Goal: Obtain resource: Download file/media

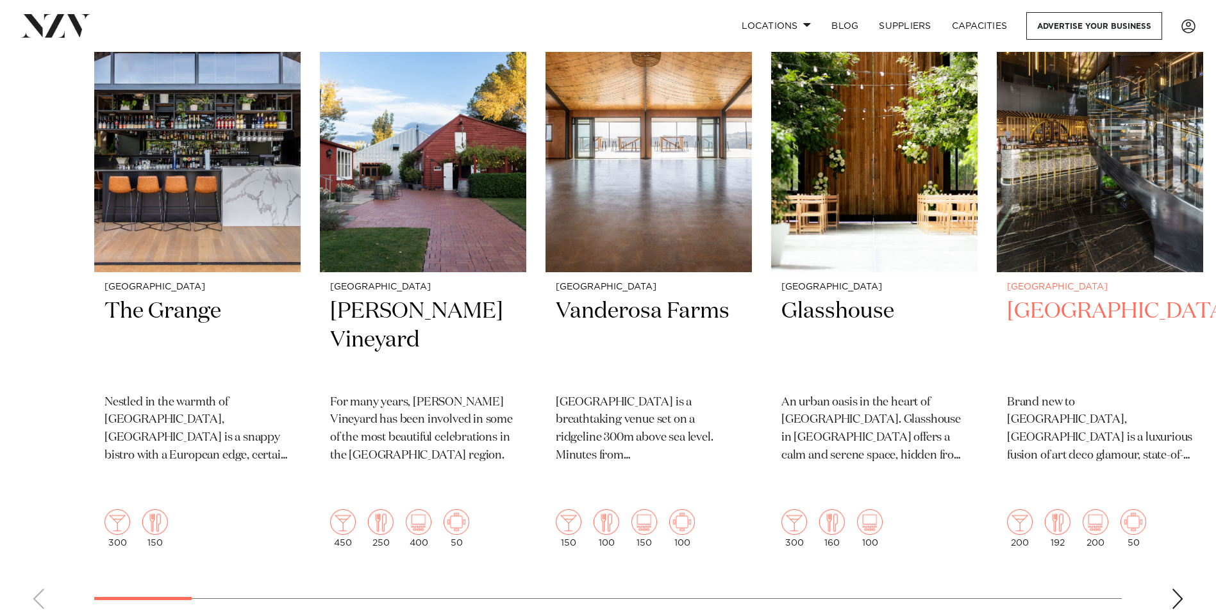
scroll to position [641, 0]
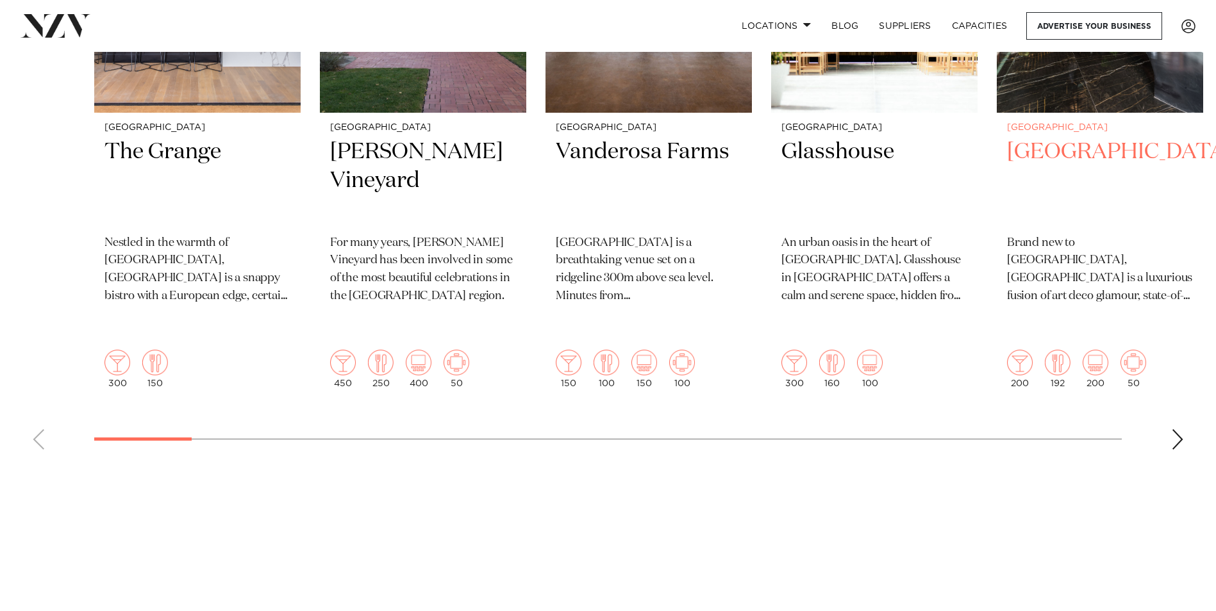
click at [1073, 173] on h2 "[GEOGRAPHIC_DATA]" at bounding box center [1100, 181] width 186 height 87
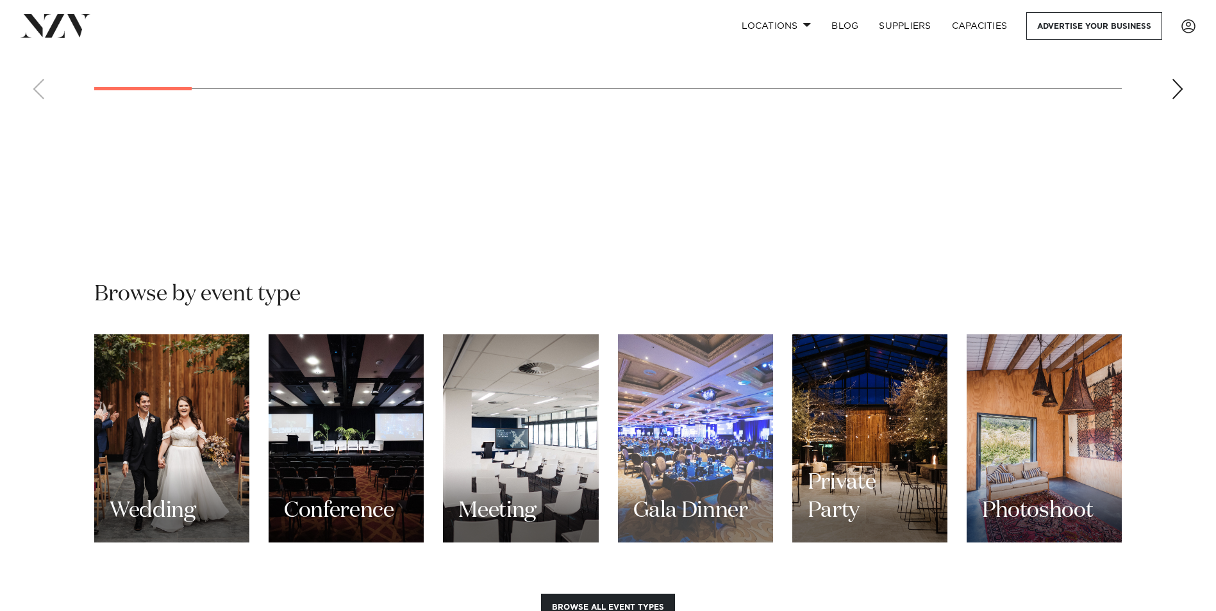
scroll to position [1154, 0]
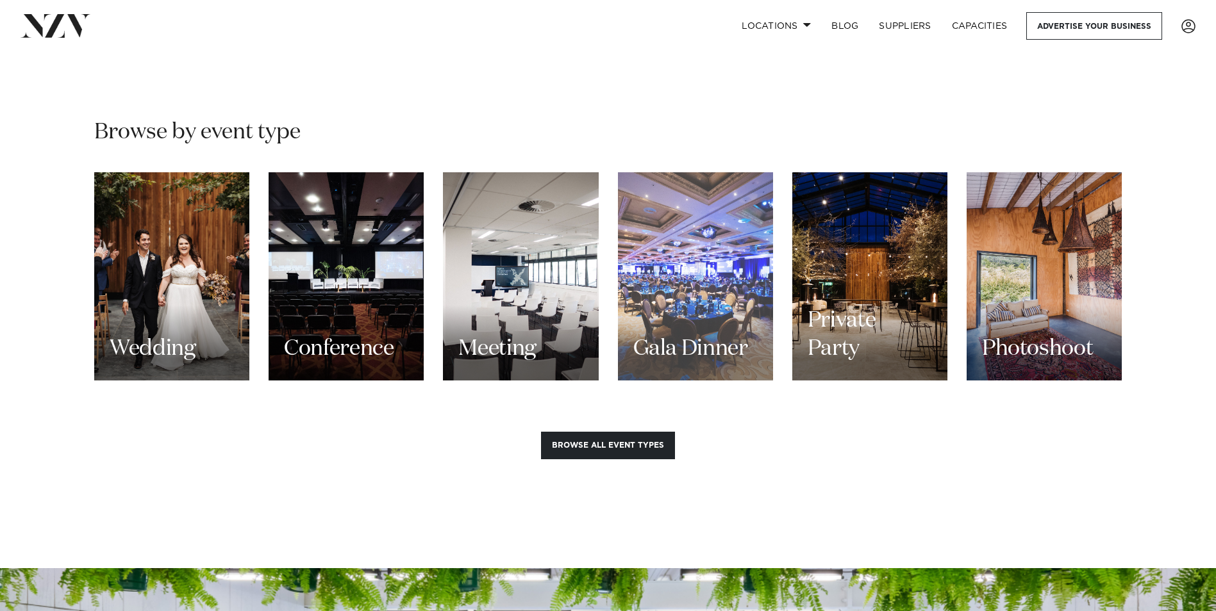
click at [690, 292] on div "Gala Dinner" at bounding box center [695, 276] width 155 height 208
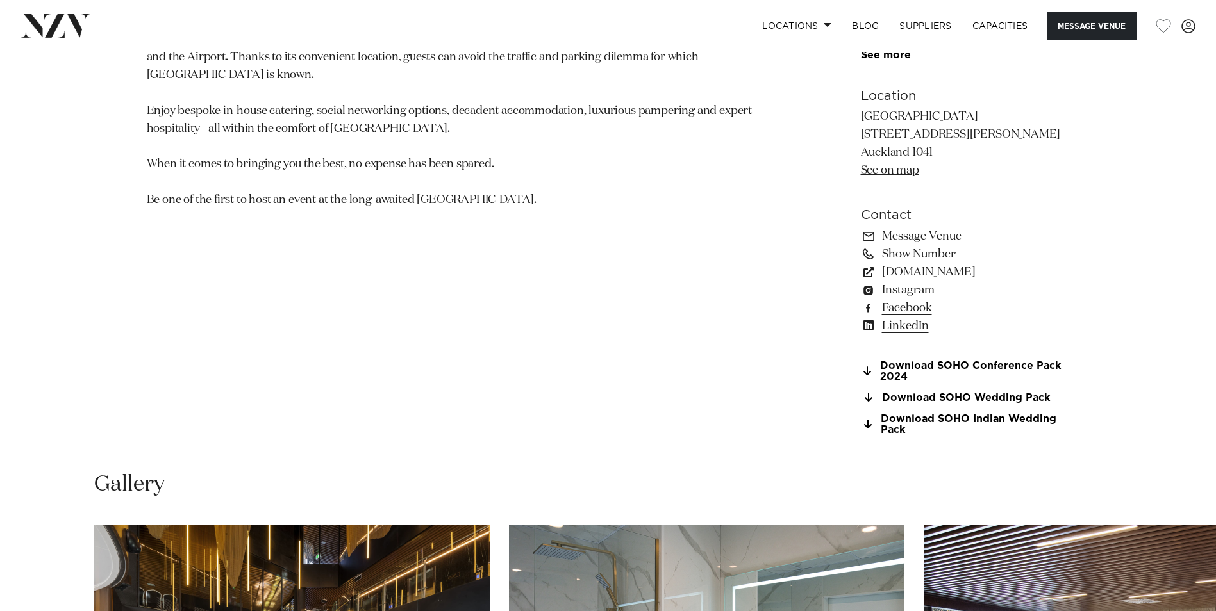
scroll to position [961, 0]
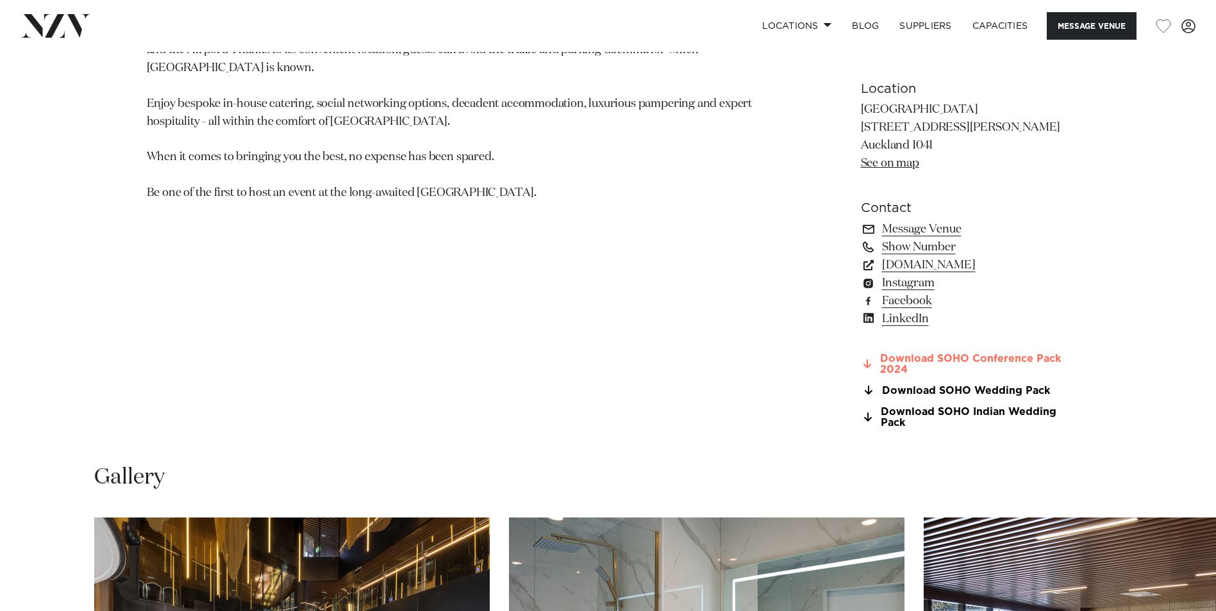
click at [894, 359] on link "Download SOHO Conference Pack 2024" at bounding box center [965, 365] width 209 height 22
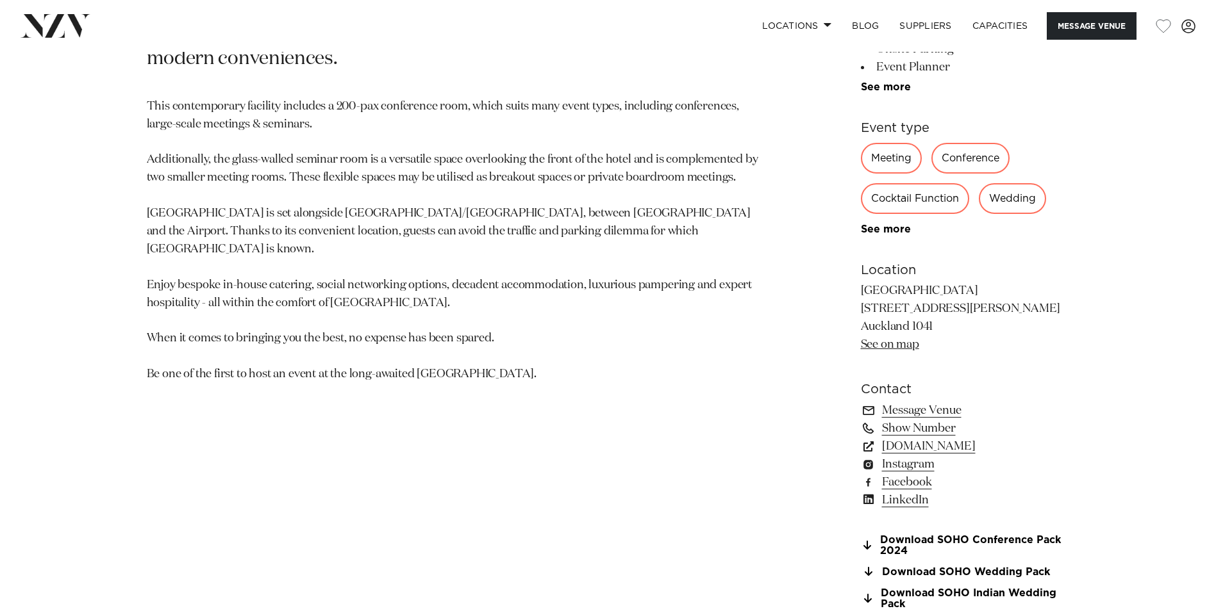
scroll to position [769, 0]
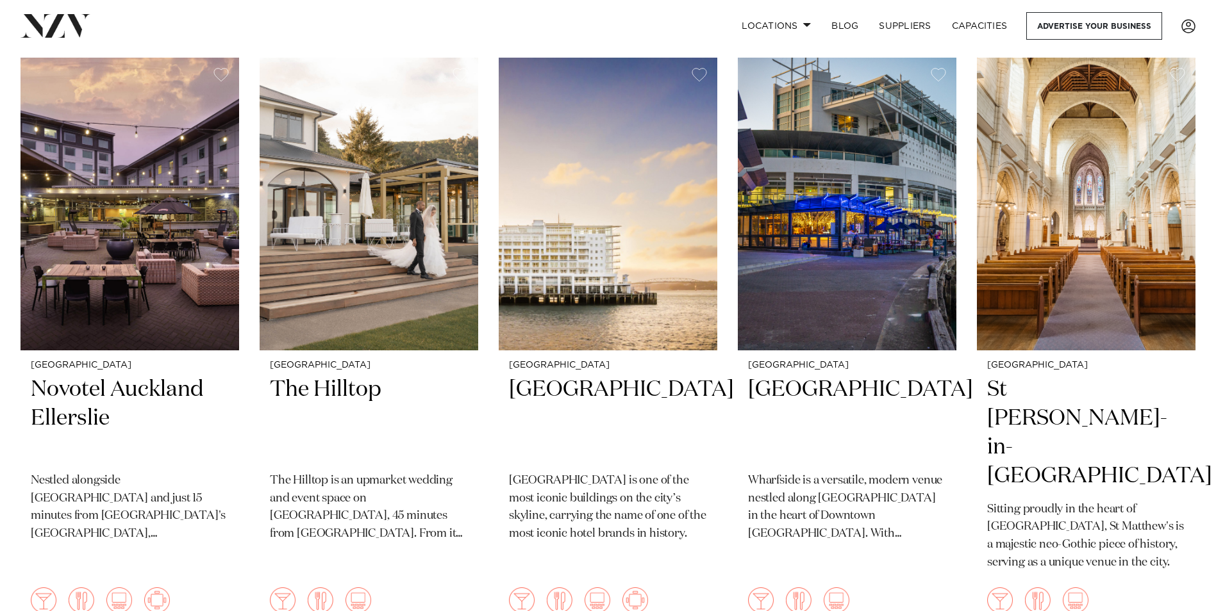
scroll to position [3397, 0]
